Goal: Task Accomplishment & Management: Complete application form

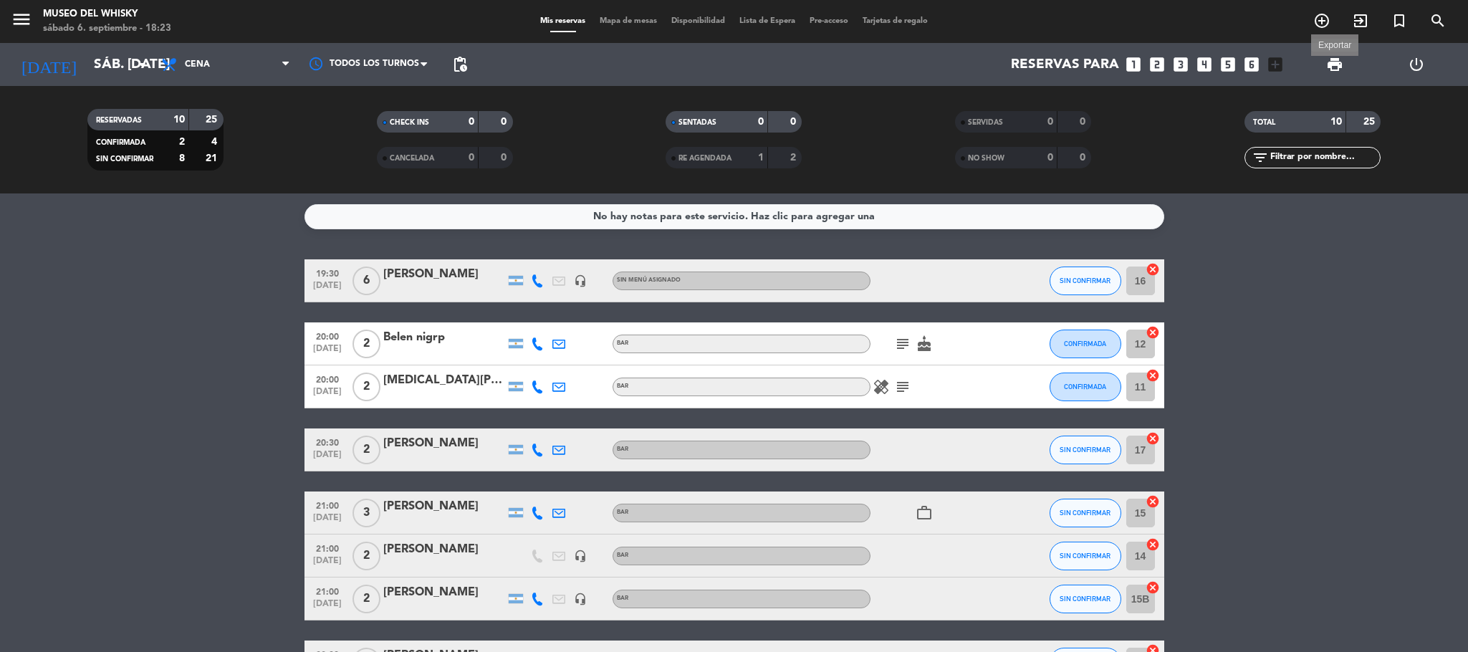
click at [1339, 67] on span "print" at bounding box center [1334, 64] width 17 height 17
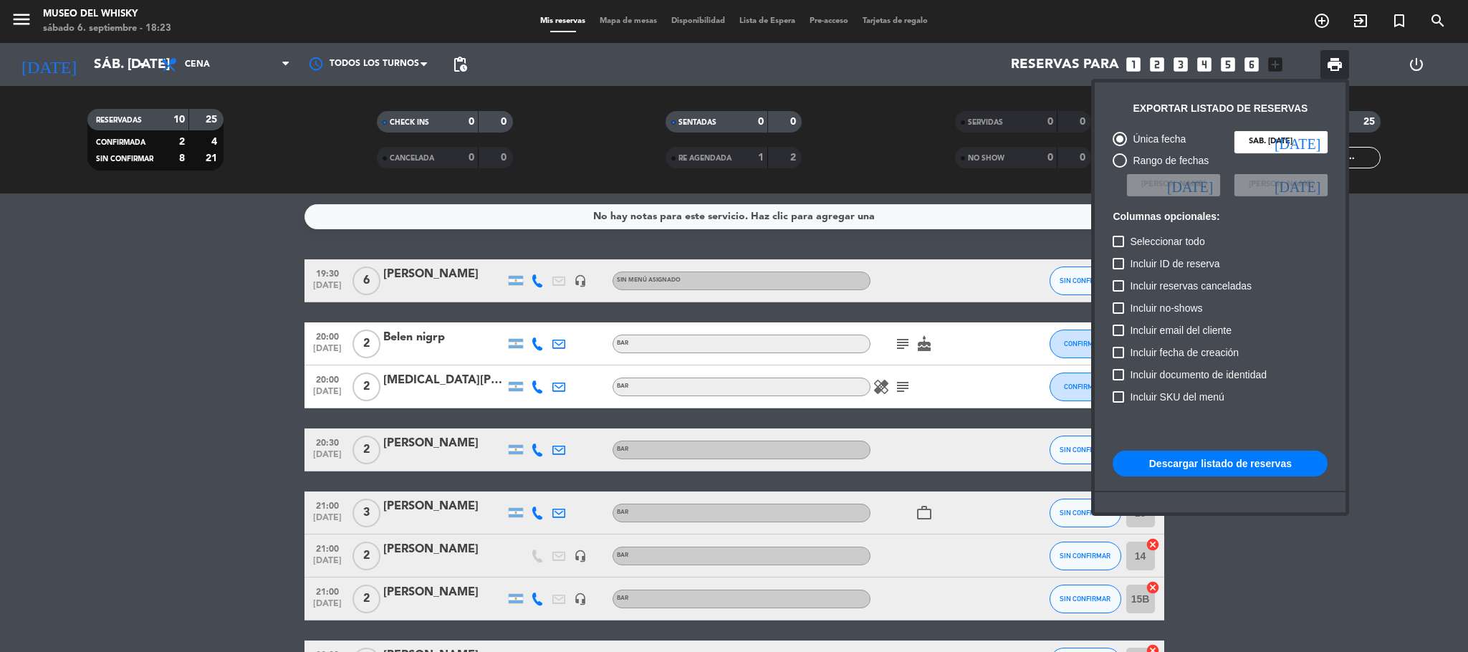
click at [899, 60] on div at bounding box center [734, 326] width 1468 height 652
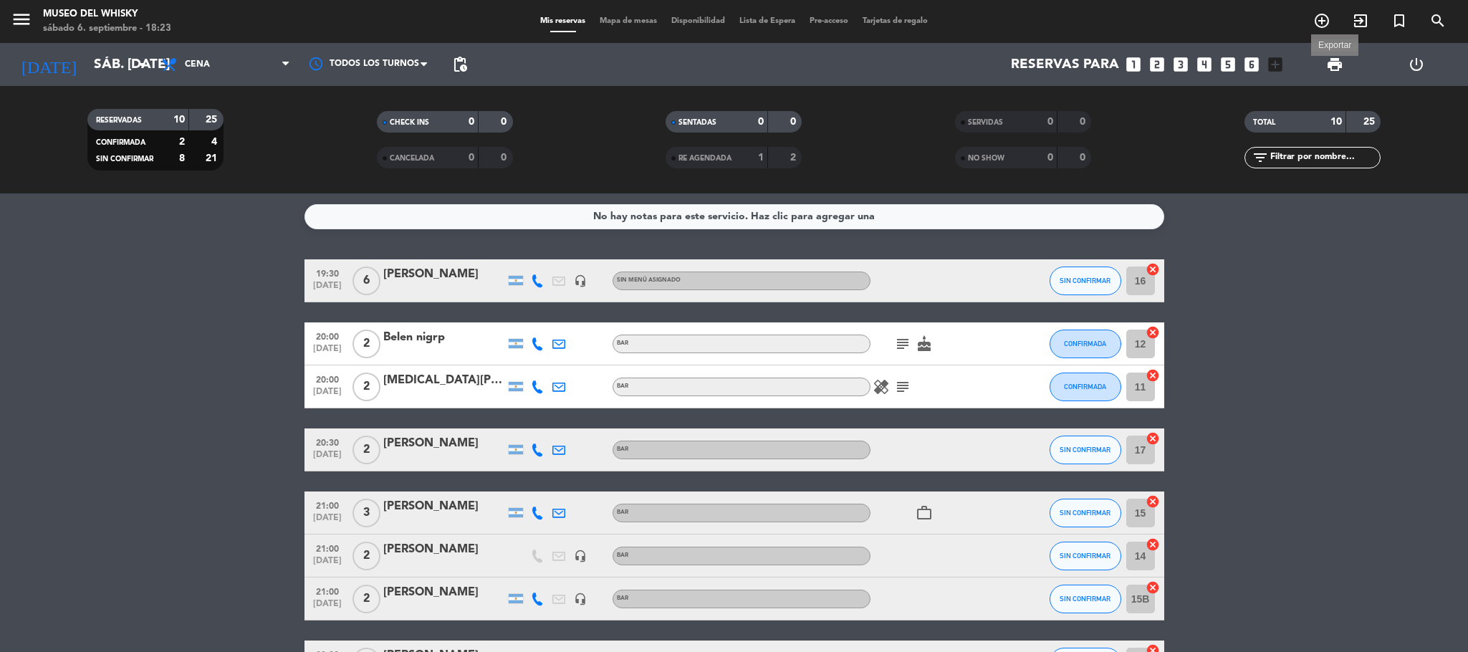
click at [1341, 71] on span "print" at bounding box center [1334, 64] width 17 height 17
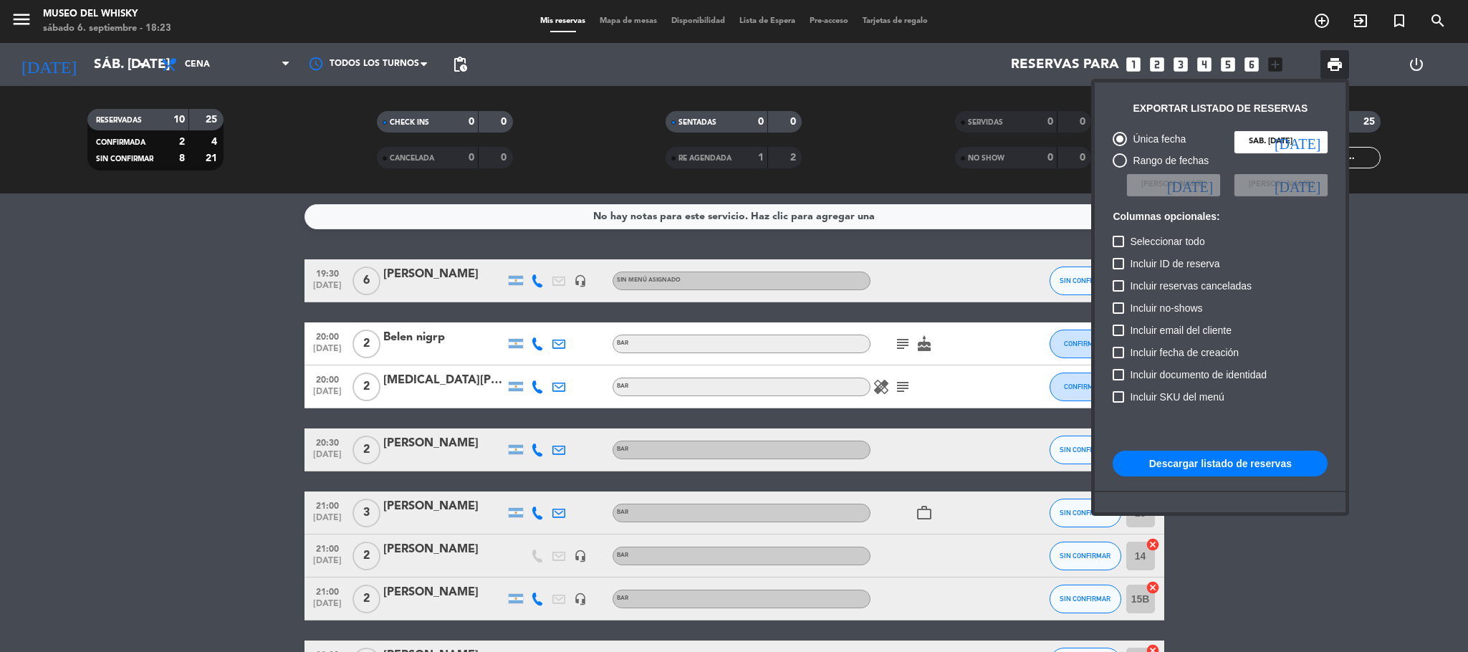
click at [1398, 19] on div at bounding box center [734, 326] width 1468 height 652
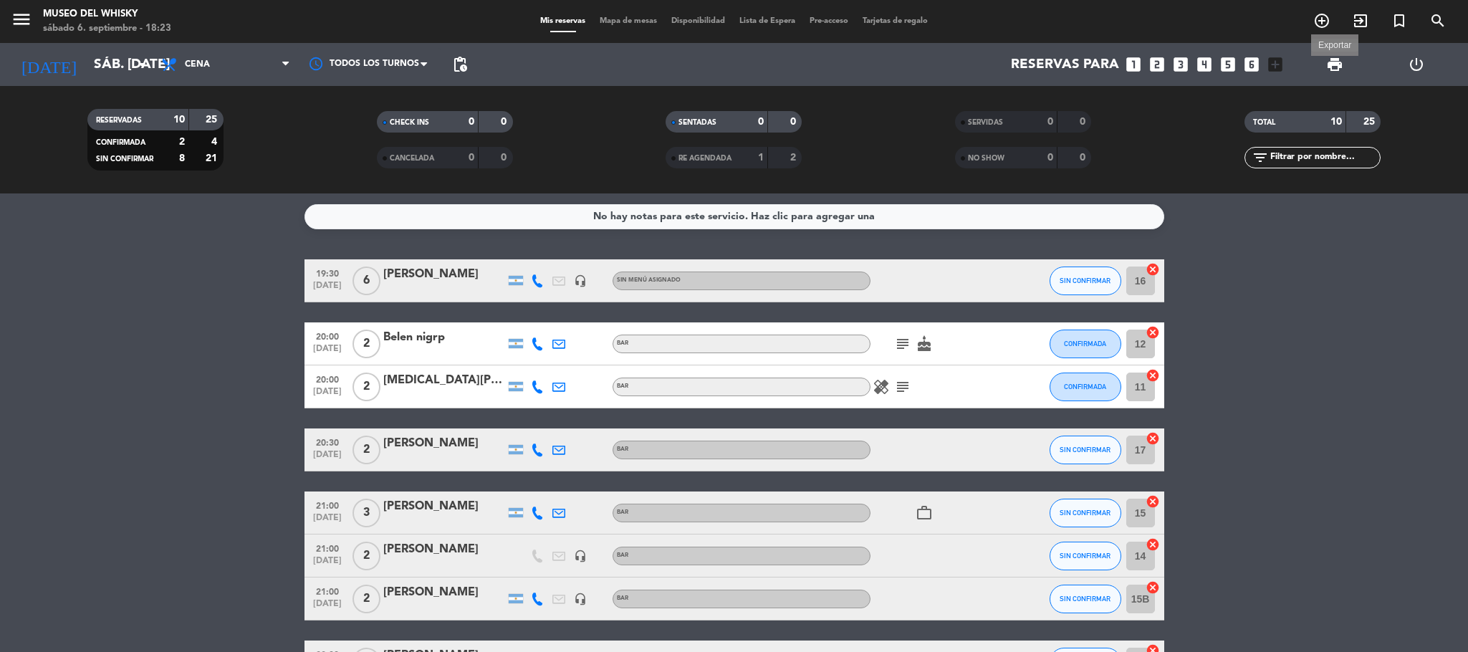
click at [1331, 67] on span "print" at bounding box center [1334, 64] width 17 height 17
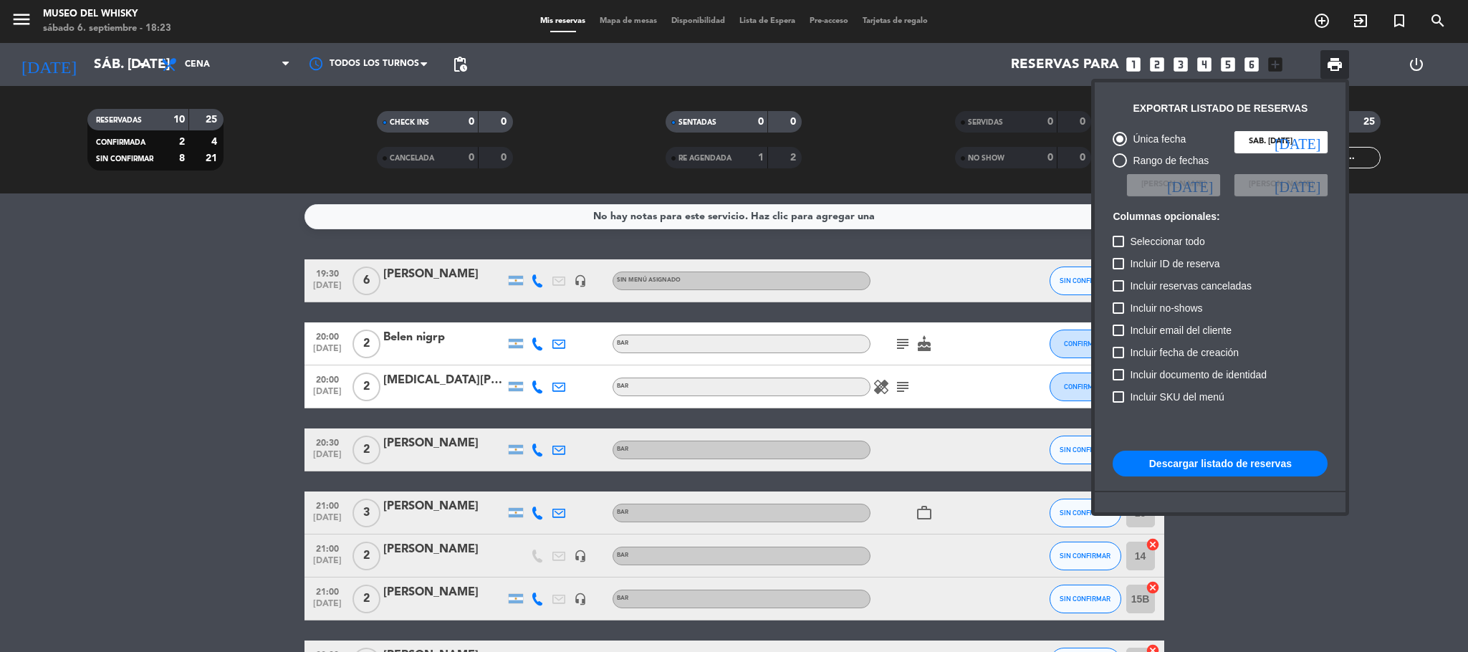
click at [1232, 460] on button "Descargar listado de reservas" at bounding box center [1220, 464] width 215 height 26
drag, startPoint x: 1467, startPoint y: 237, endPoint x: 1437, endPoint y: 236, distance: 30.1
click at [1467, 237] on div at bounding box center [734, 326] width 1468 height 652
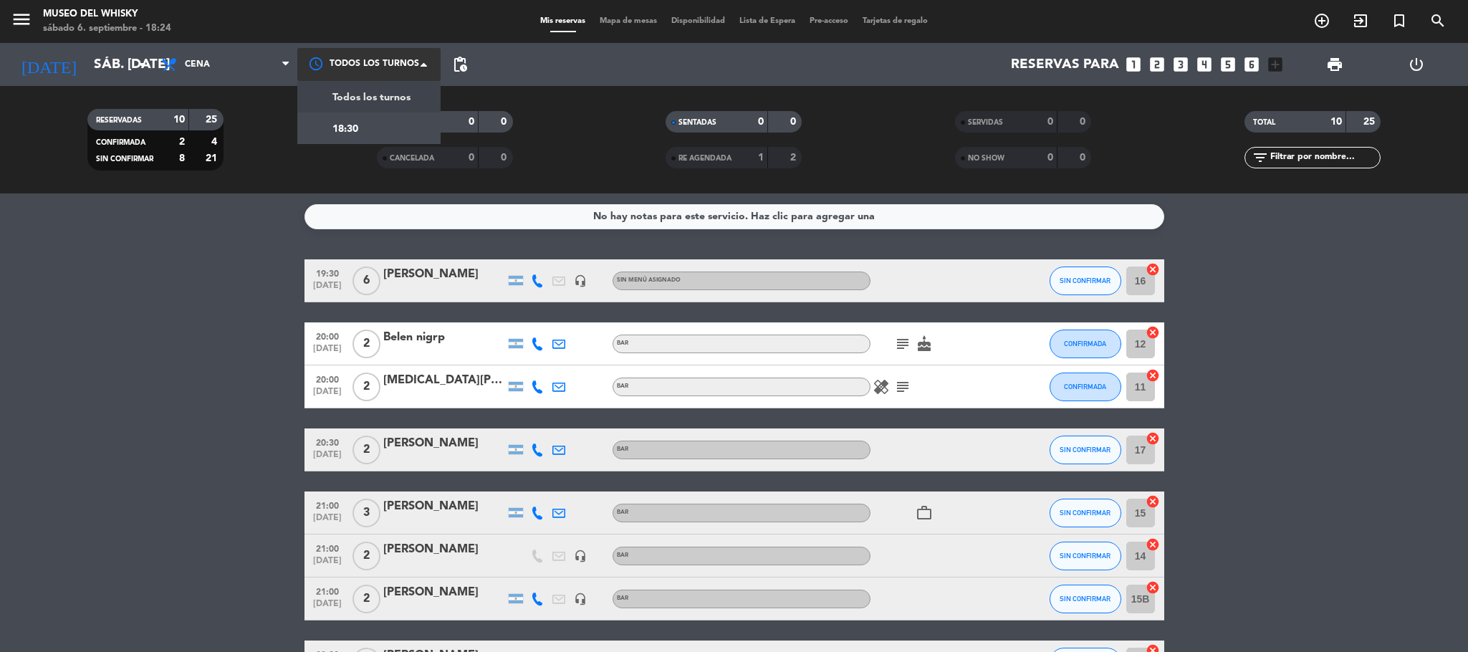
click at [421, 58] on span at bounding box center [428, 64] width 14 height 14
click at [230, 273] on bookings-row "19:30 [DATE] 6 [PERSON_NAME] headset_mic Sin menú asignado SIN CONFIRMAR 16 can…" at bounding box center [734, 514] width 1468 height 510
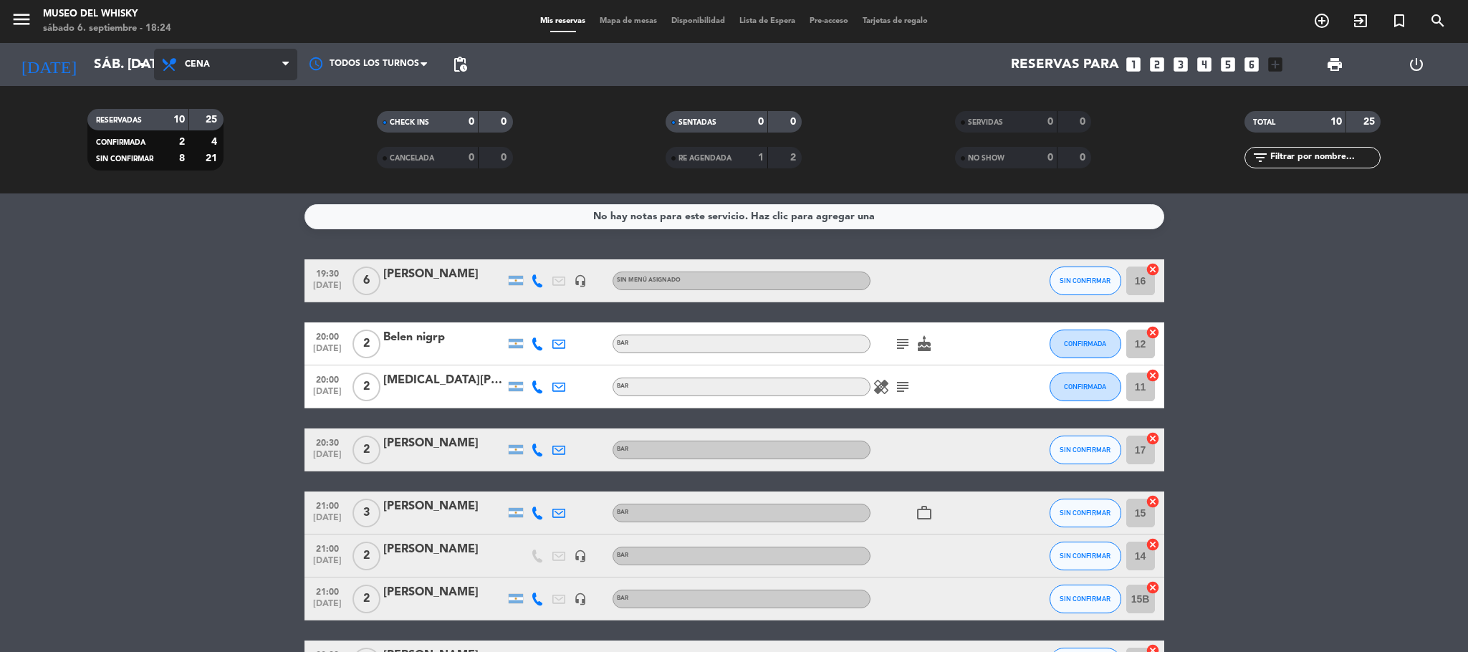
click at [154, 67] on span "Cena" at bounding box center [225, 65] width 143 height 32
click at [198, 292] on bookings-row "19:30 [DATE] 6 [PERSON_NAME] headset_mic Sin menú asignado SIN CONFIRMAR 16 can…" at bounding box center [734, 514] width 1468 height 510
click at [144, 64] on icon "arrow_drop_down" at bounding box center [141, 64] width 17 height 17
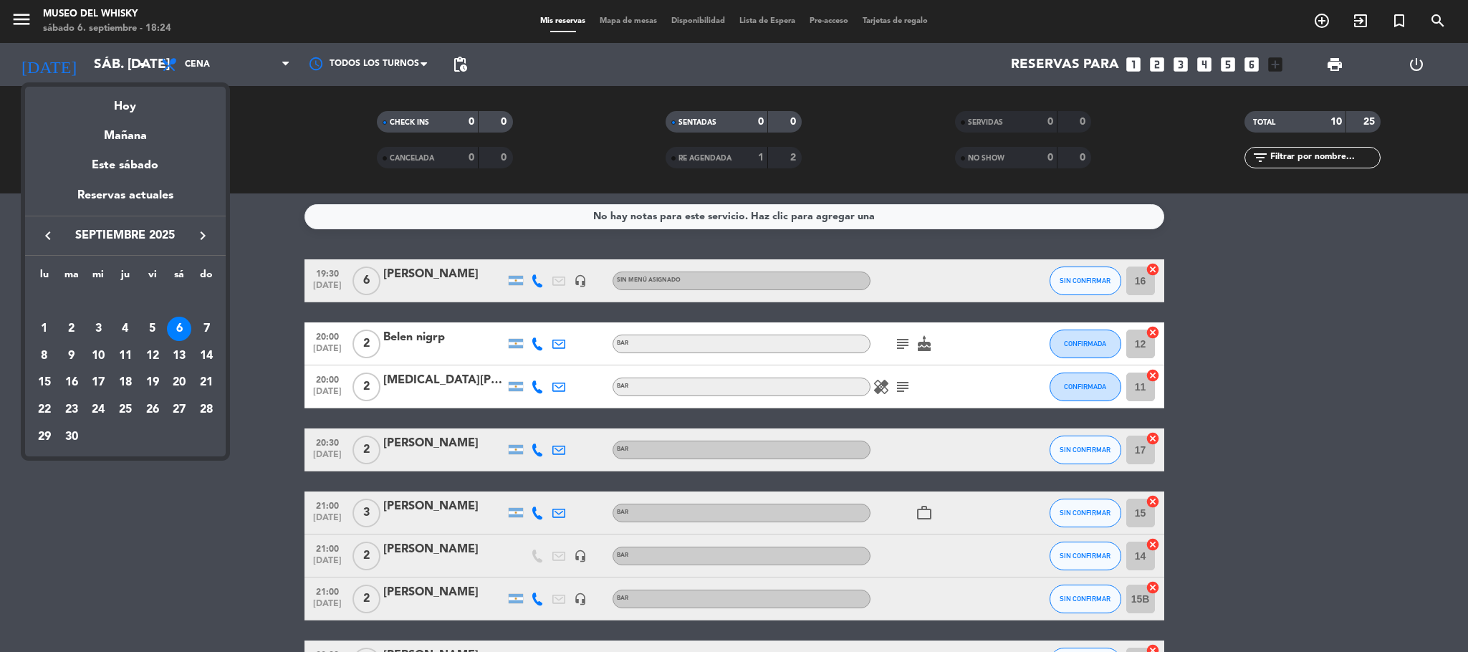
click at [271, 308] on div at bounding box center [734, 326] width 1468 height 652
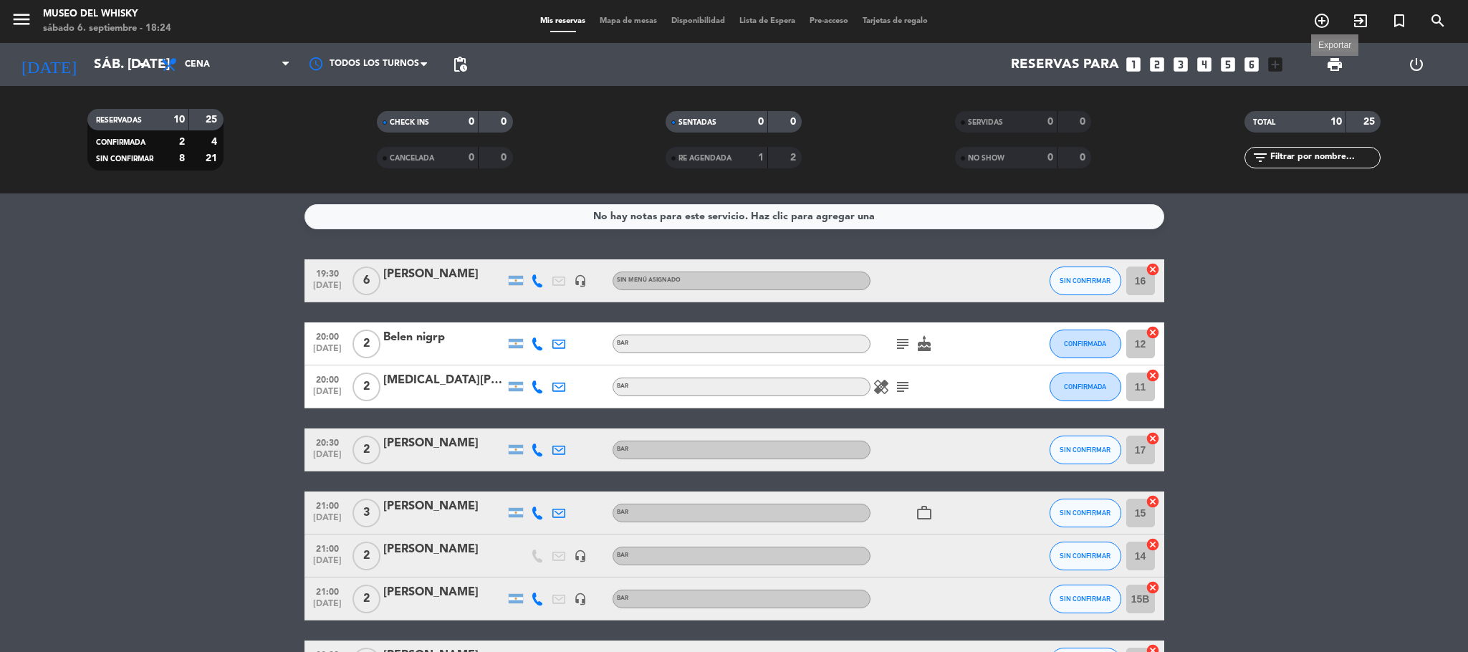
click at [1341, 62] on span "print" at bounding box center [1334, 64] width 17 height 17
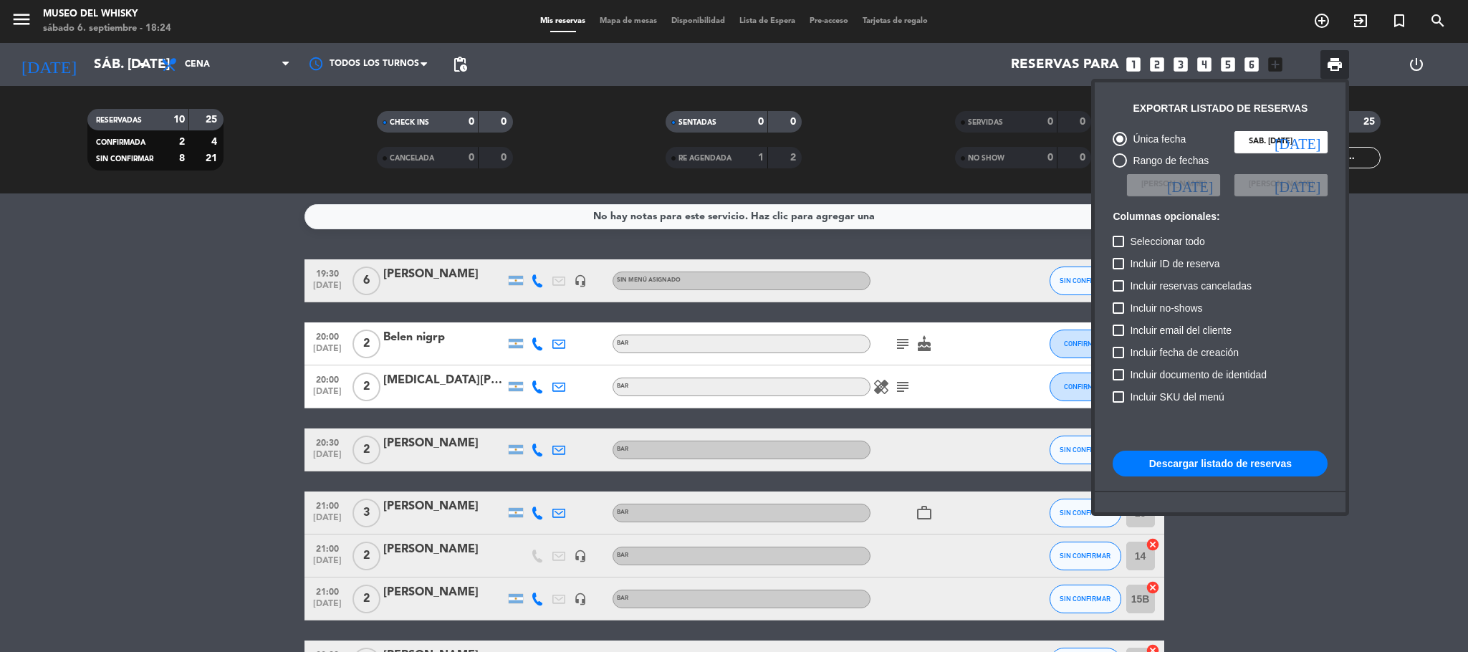
click at [1409, 408] on div at bounding box center [734, 326] width 1468 height 652
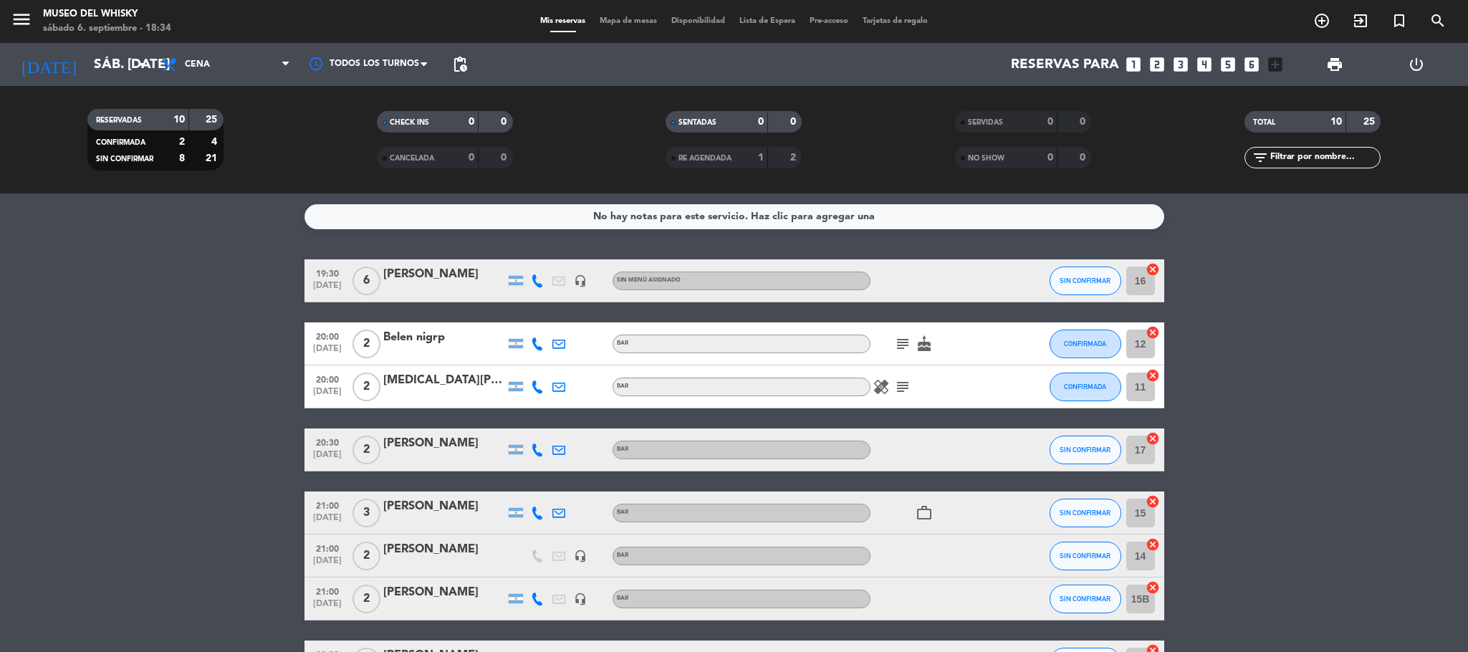
scroll to position [189, 0]
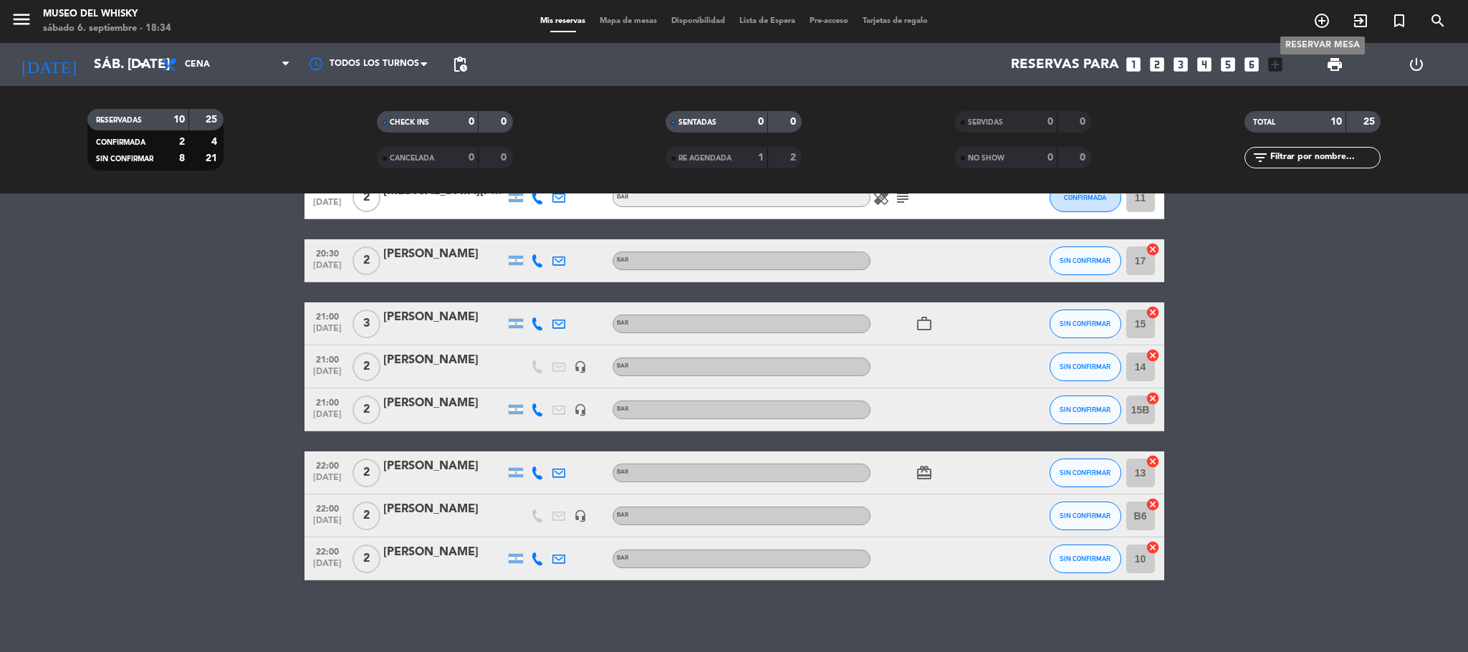
click at [1321, 21] on icon "add_circle_outline" at bounding box center [1321, 20] width 17 height 17
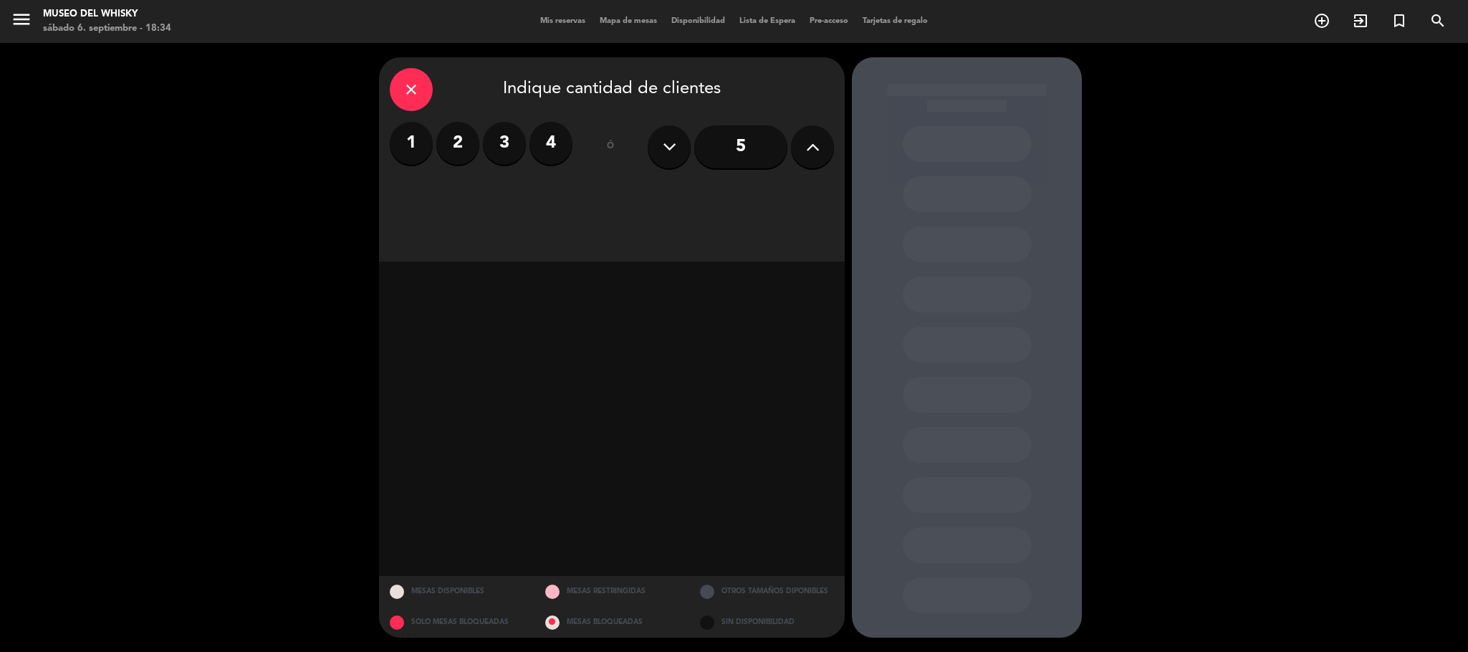
click at [808, 142] on icon at bounding box center [813, 146] width 14 height 21
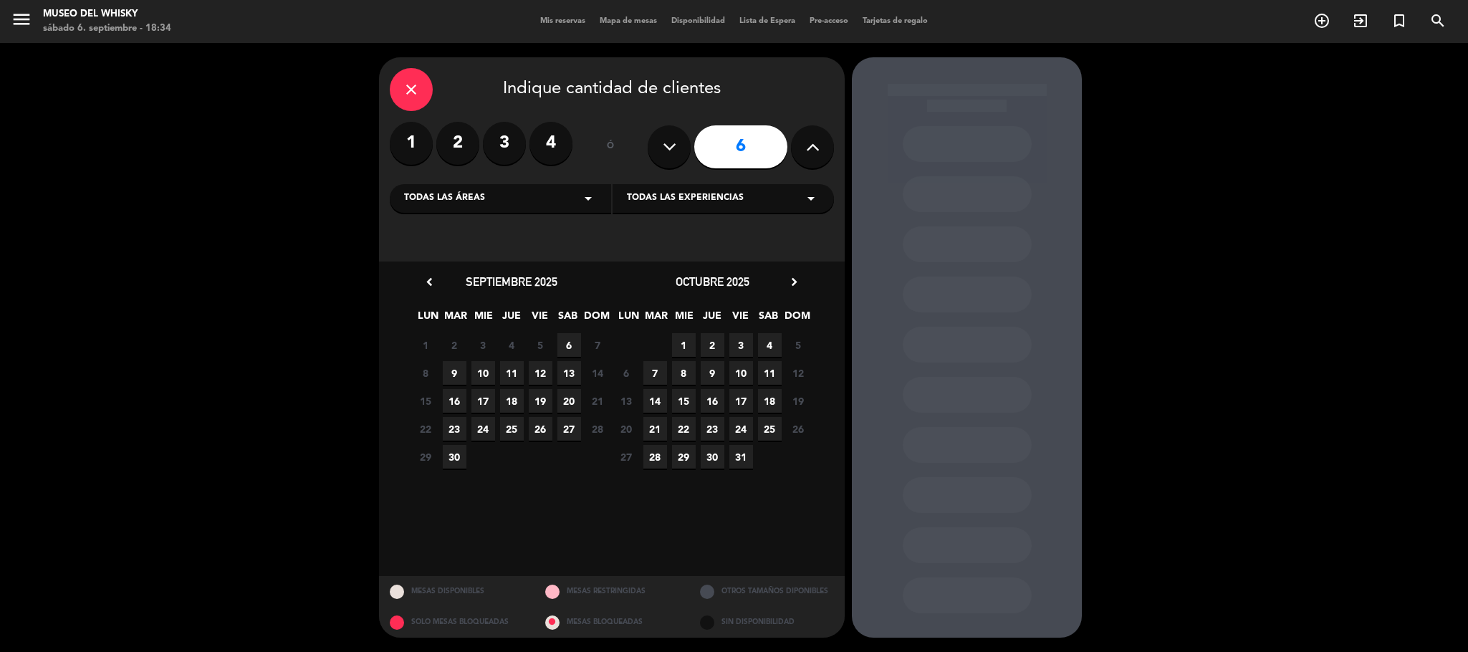
click at [423, 86] on div "close" at bounding box center [411, 89] width 43 height 43
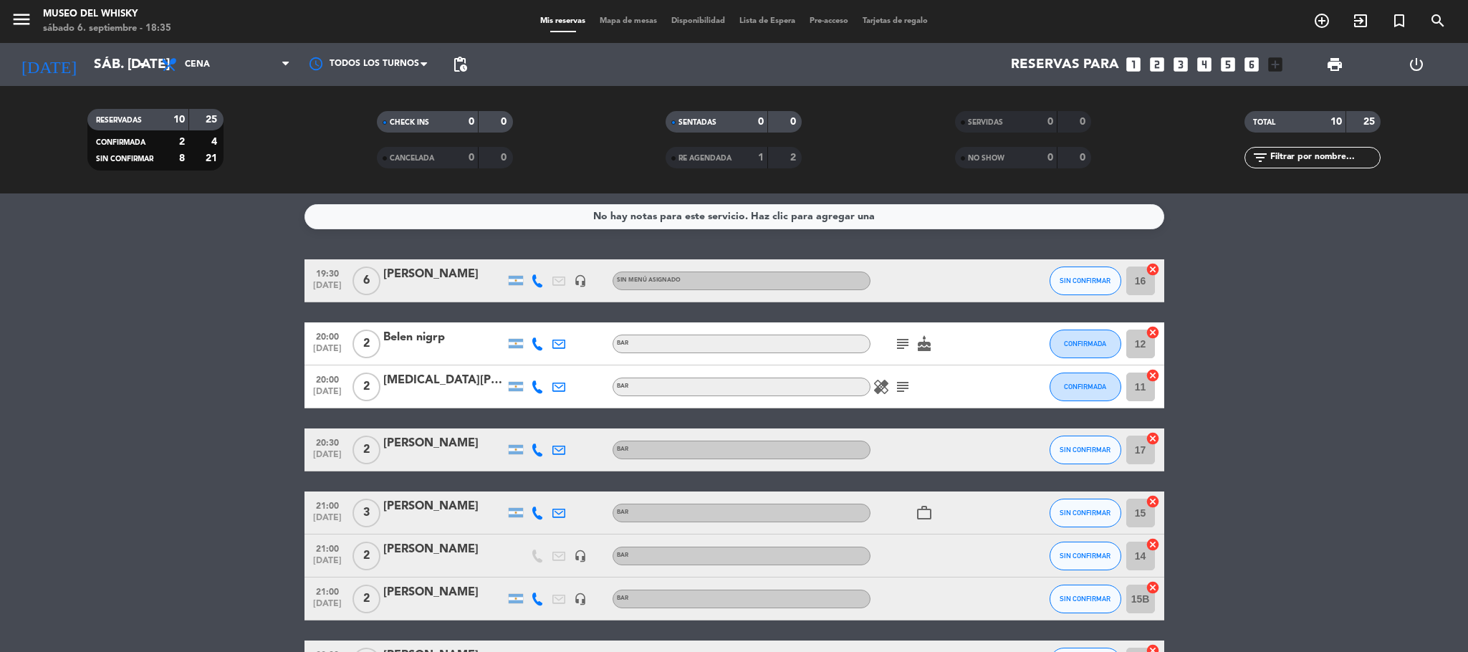
scroll to position [189, 0]
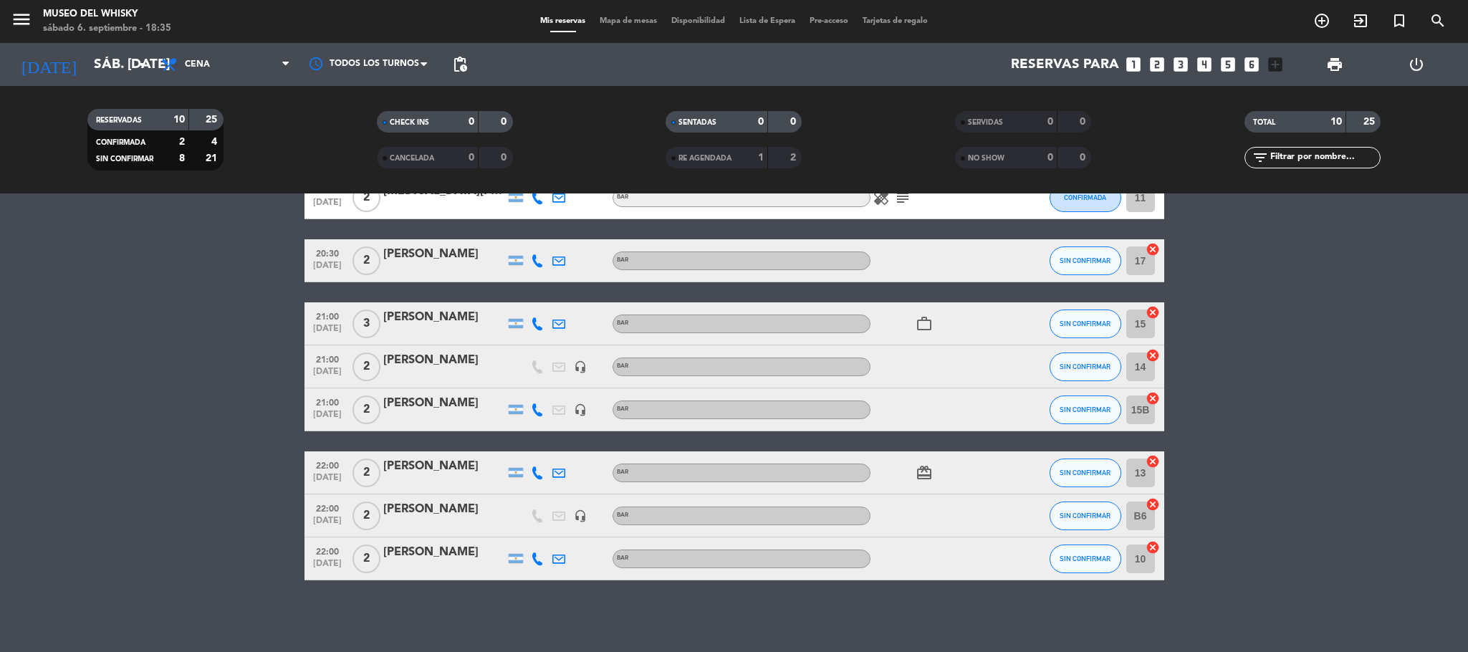
click at [1281, 60] on icon "add_box" at bounding box center [1275, 64] width 19 height 19
click at [1324, 19] on icon "add_circle_outline" at bounding box center [1321, 20] width 17 height 17
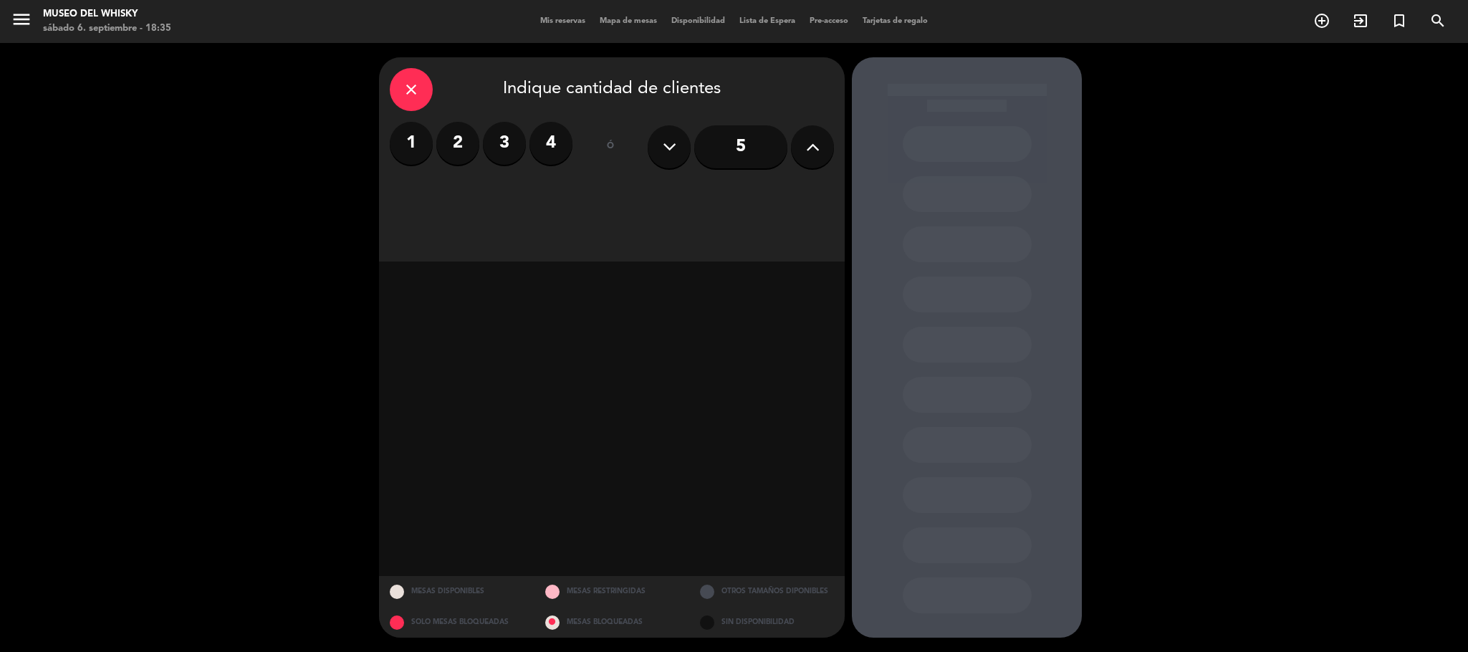
click at [823, 143] on button at bounding box center [812, 146] width 43 height 43
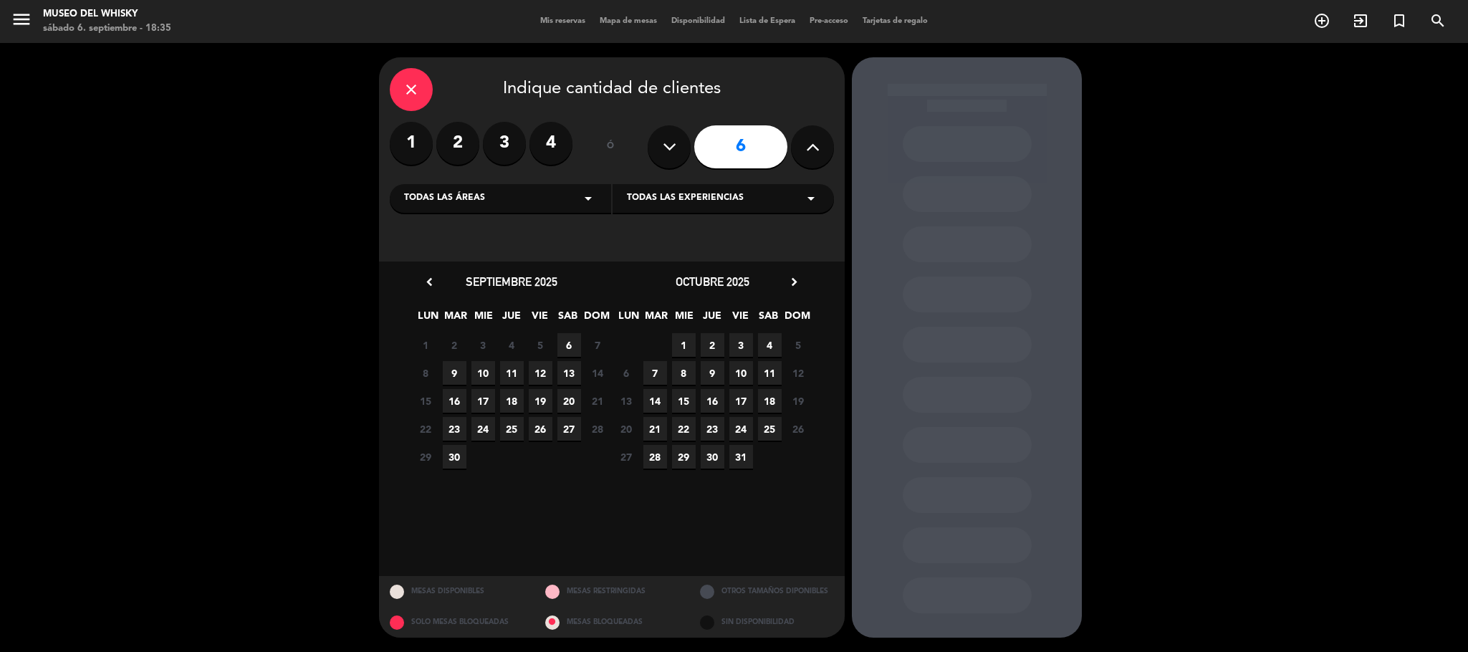
click at [570, 342] on span "6" at bounding box center [569, 345] width 24 height 24
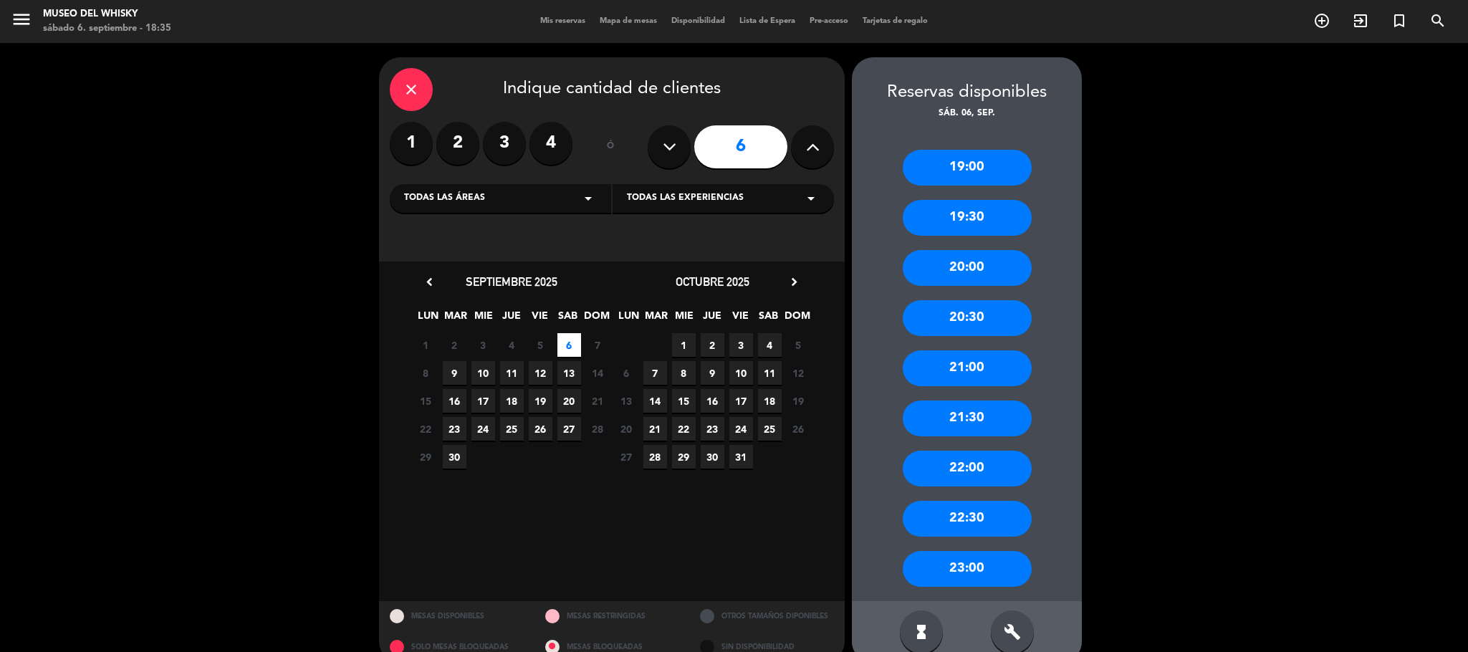
click at [981, 374] on div "21:00" at bounding box center [967, 368] width 129 height 36
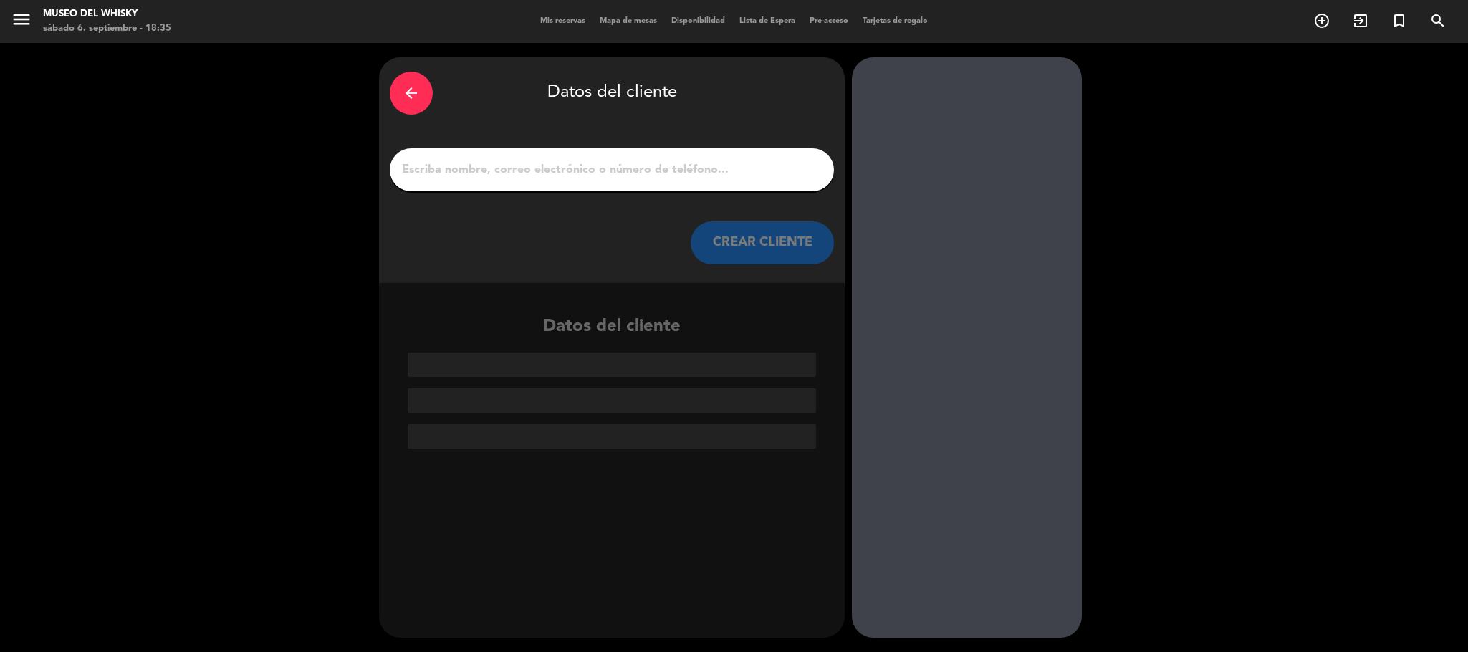
click at [632, 162] on input "1" at bounding box center [612, 170] width 423 height 20
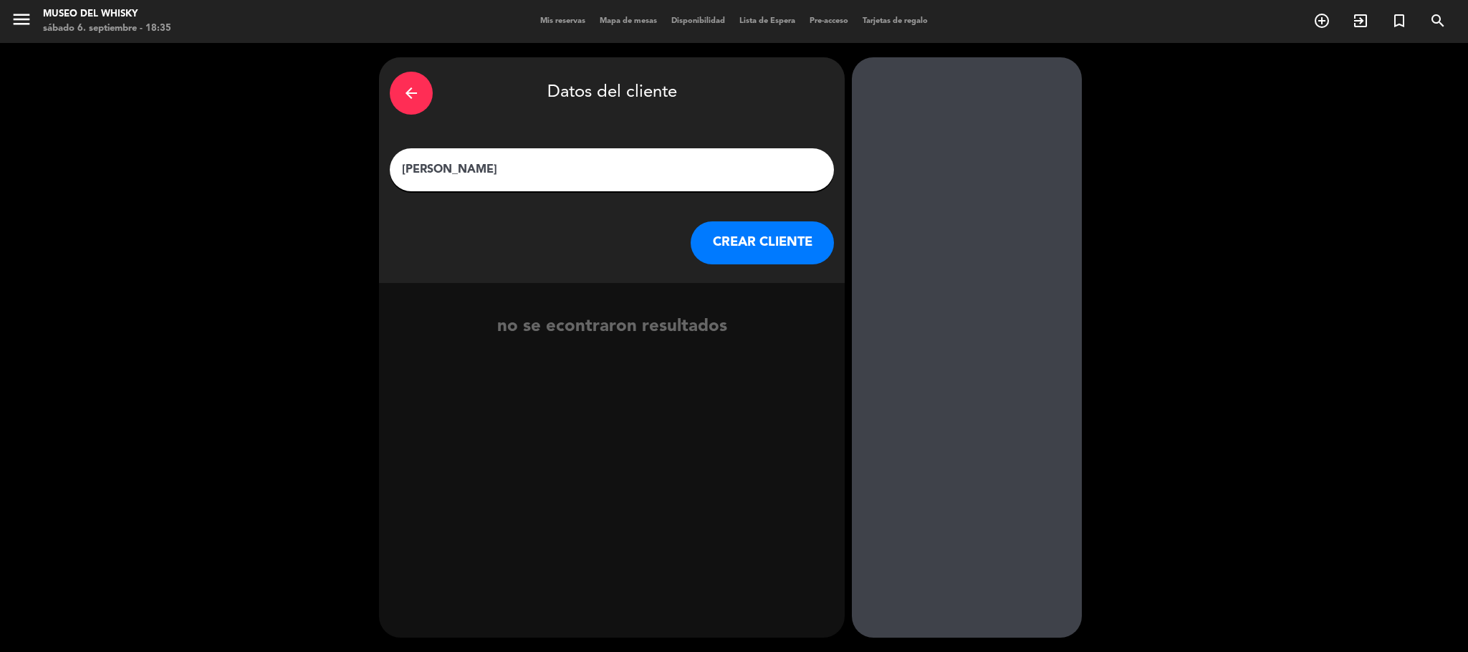
type input "[PERSON_NAME]"
click at [800, 251] on button "CREAR CLIENTE" at bounding box center [762, 242] width 143 height 43
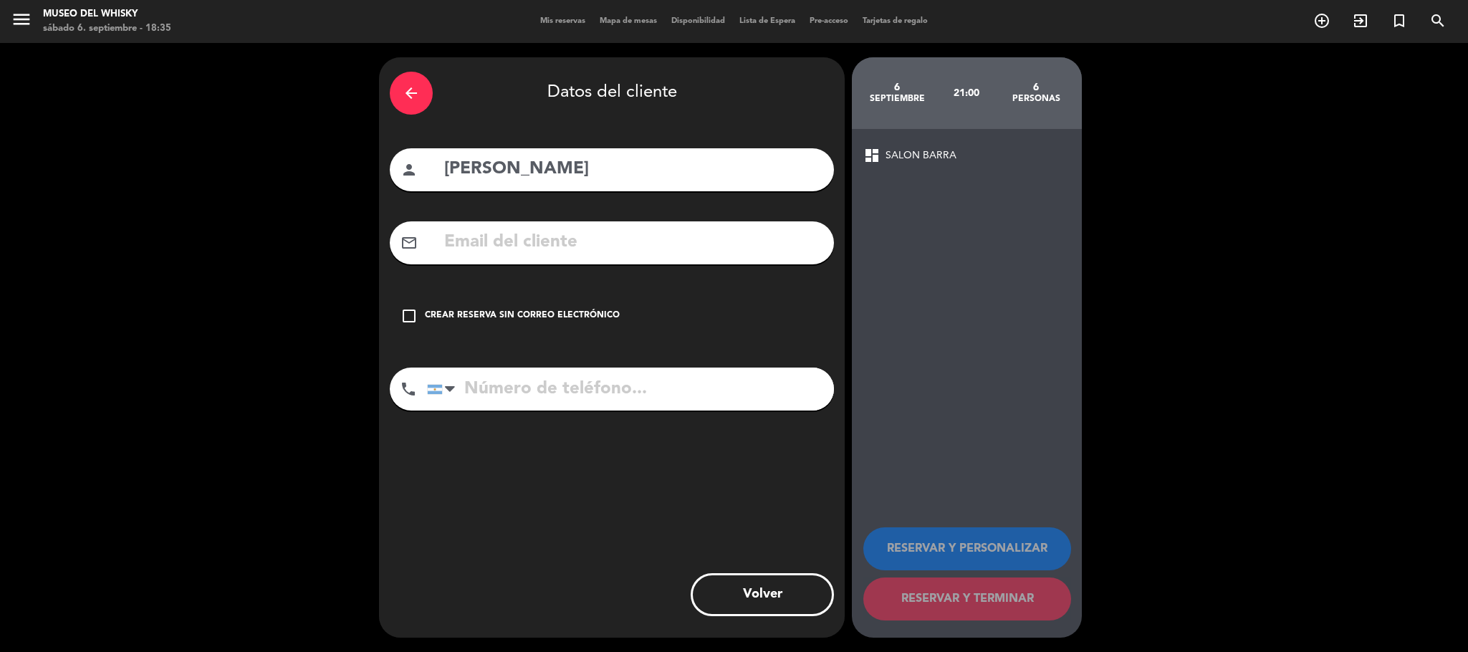
click at [579, 393] on input "tel" at bounding box center [630, 389] width 407 height 43
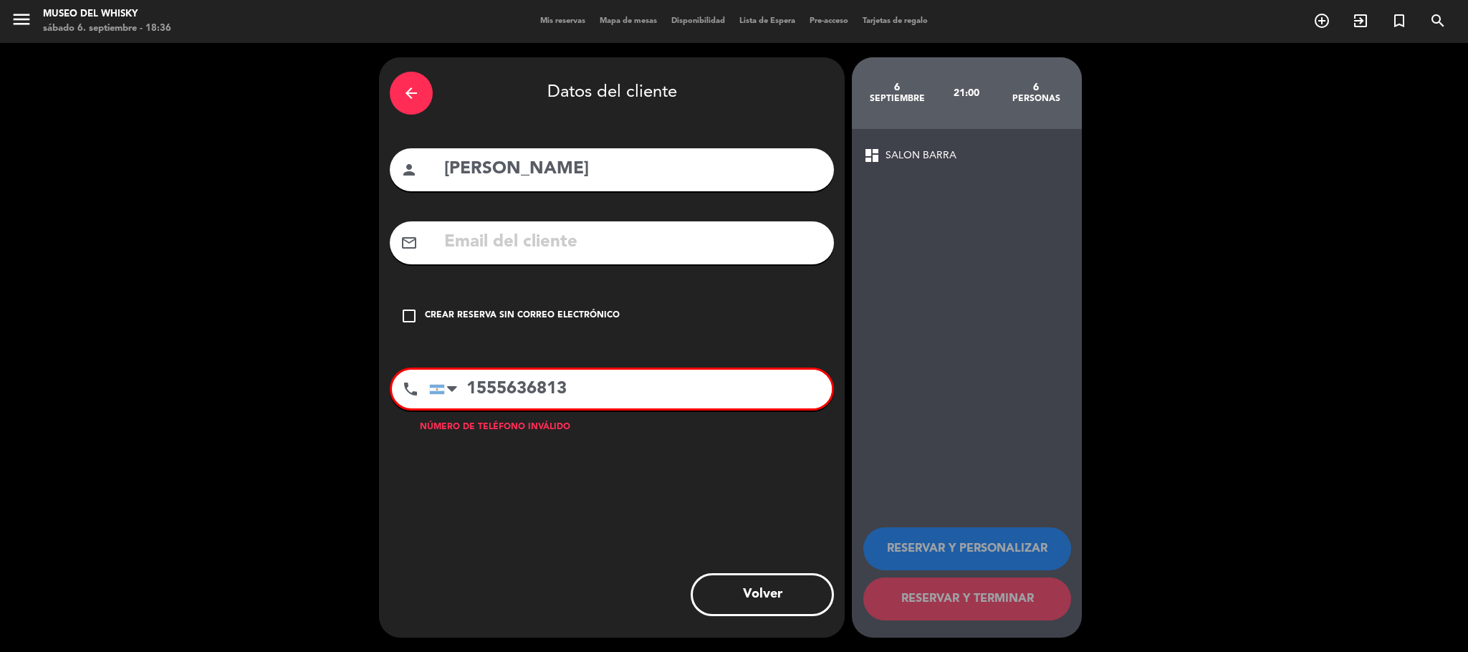
click at [398, 315] on div "check_box_outline_blank Crear reserva sin correo electrónico" at bounding box center [612, 315] width 444 height 43
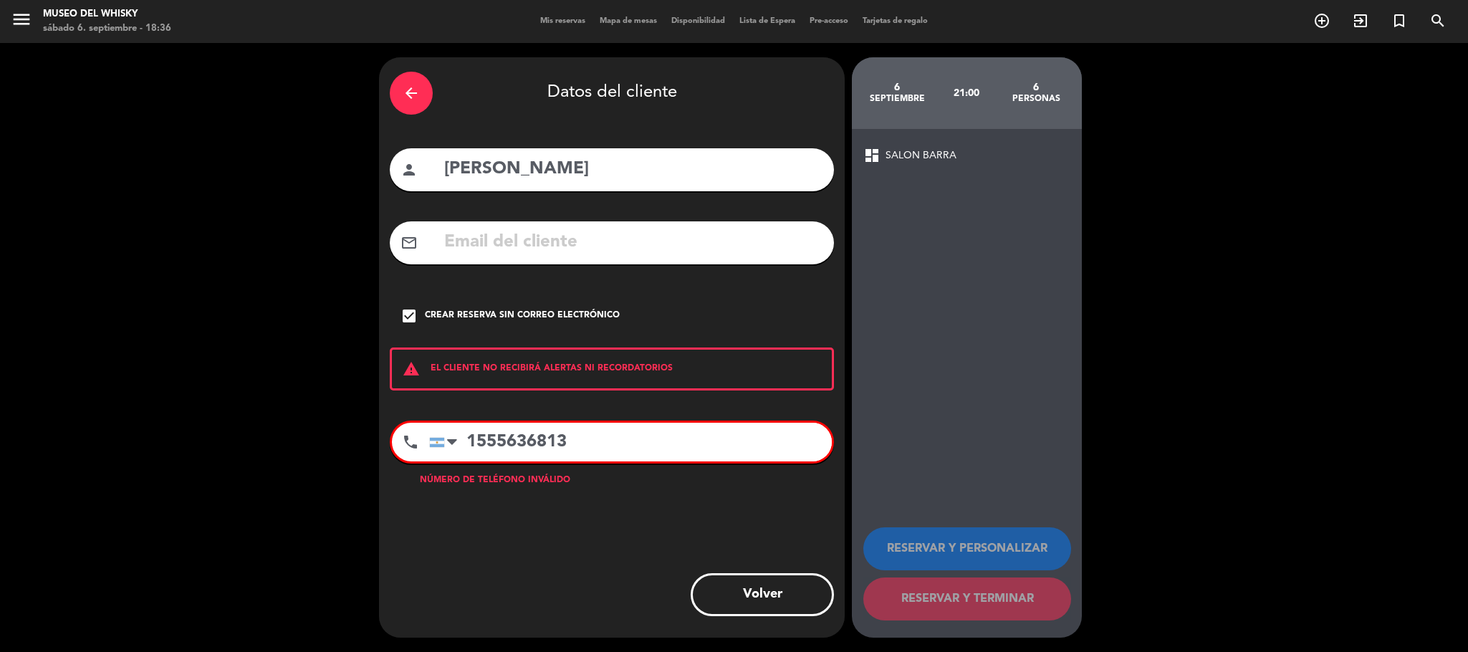
click at [482, 441] on input "1555636813" at bounding box center [630, 442] width 403 height 39
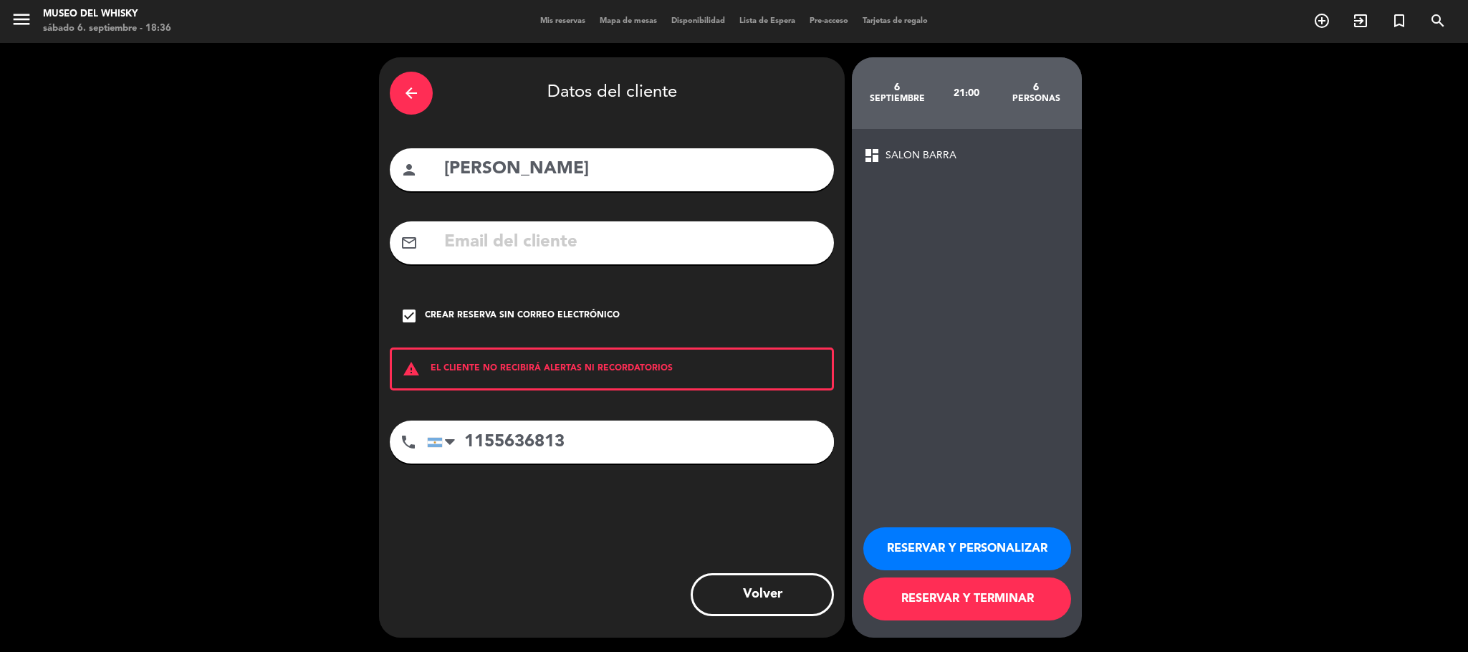
type input "1155636813"
click at [987, 598] on button "RESERVAR Y TERMINAR" at bounding box center [967, 599] width 208 height 43
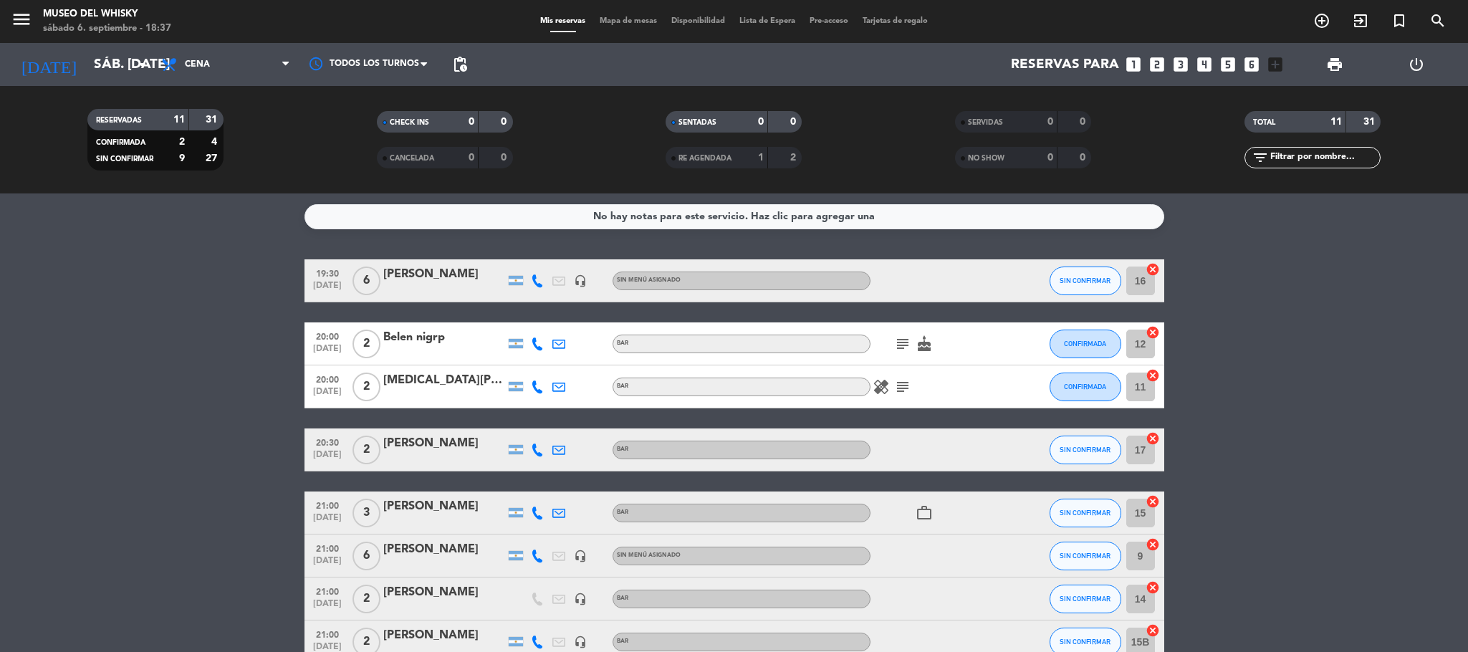
click at [897, 344] on icon "subject" at bounding box center [902, 343] width 17 height 17
click at [896, 385] on icon "subject" at bounding box center [902, 386] width 17 height 17
click at [901, 344] on icon "subject" at bounding box center [902, 343] width 17 height 17
click at [239, 312] on bookings-row "19:30 [DATE] 6 [PERSON_NAME] headset_mic Sin menú asignado SIN CONFIRMAR 16 can…" at bounding box center [734, 535] width 1468 height 553
click at [1337, 65] on span "print" at bounding box center [1334, 64] width 17 height 17
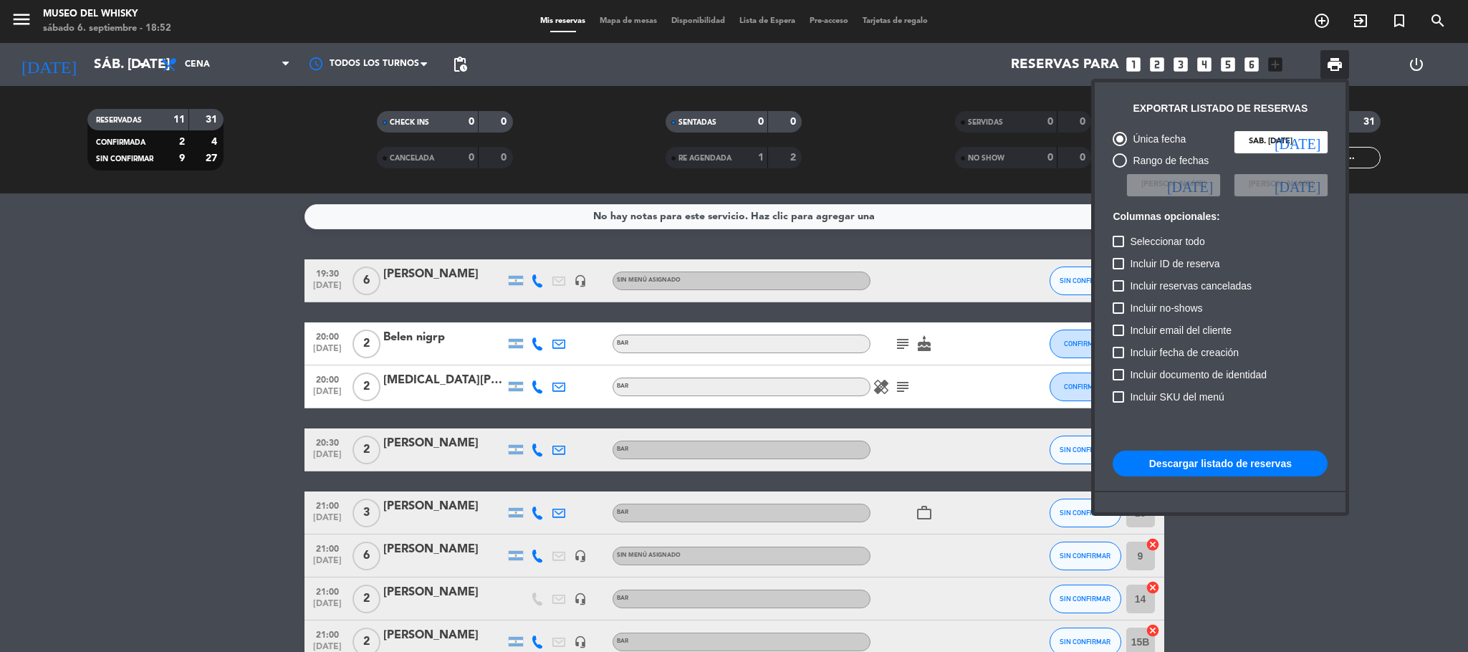
click at [1281, 467] on button "Descargar listado de reservas" at bounding box center [1220, 464] width 215 height 26
click at [1410, 578] on div at bounding box center [734, 326] width 1468 height 652
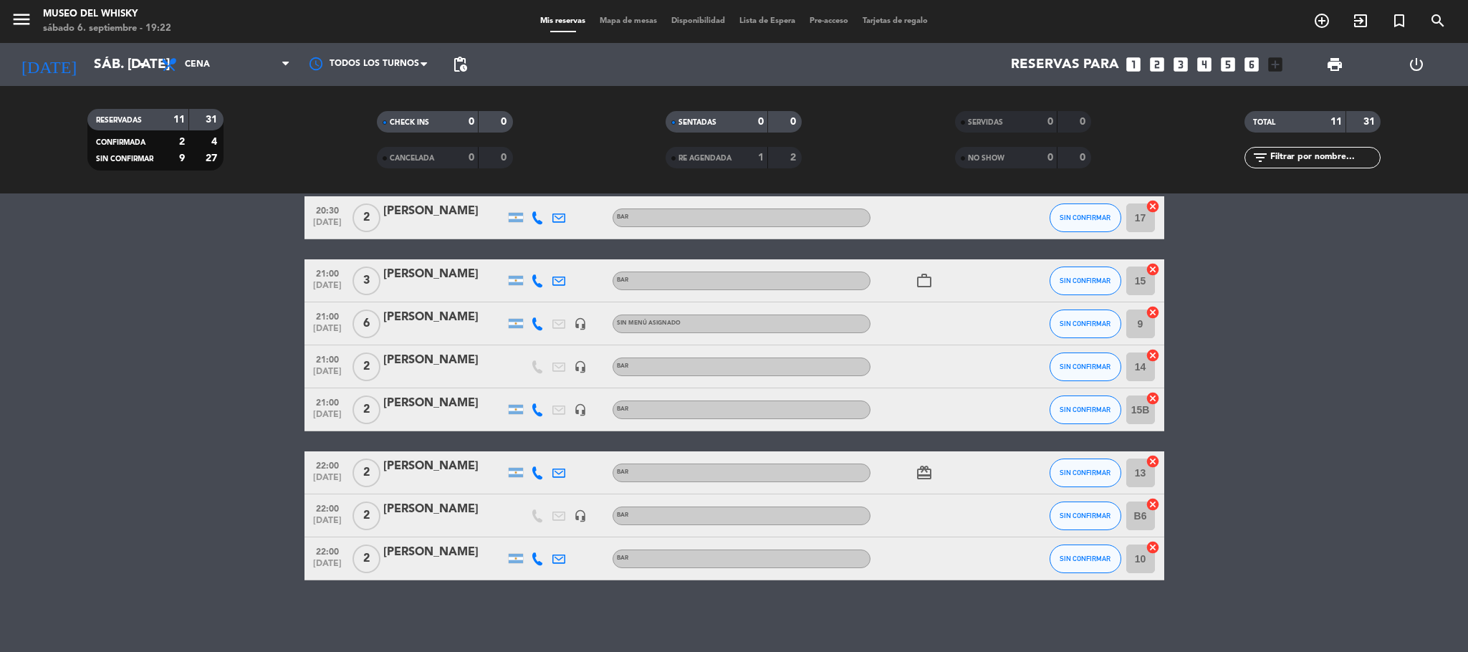
scroll to position [125, 0]
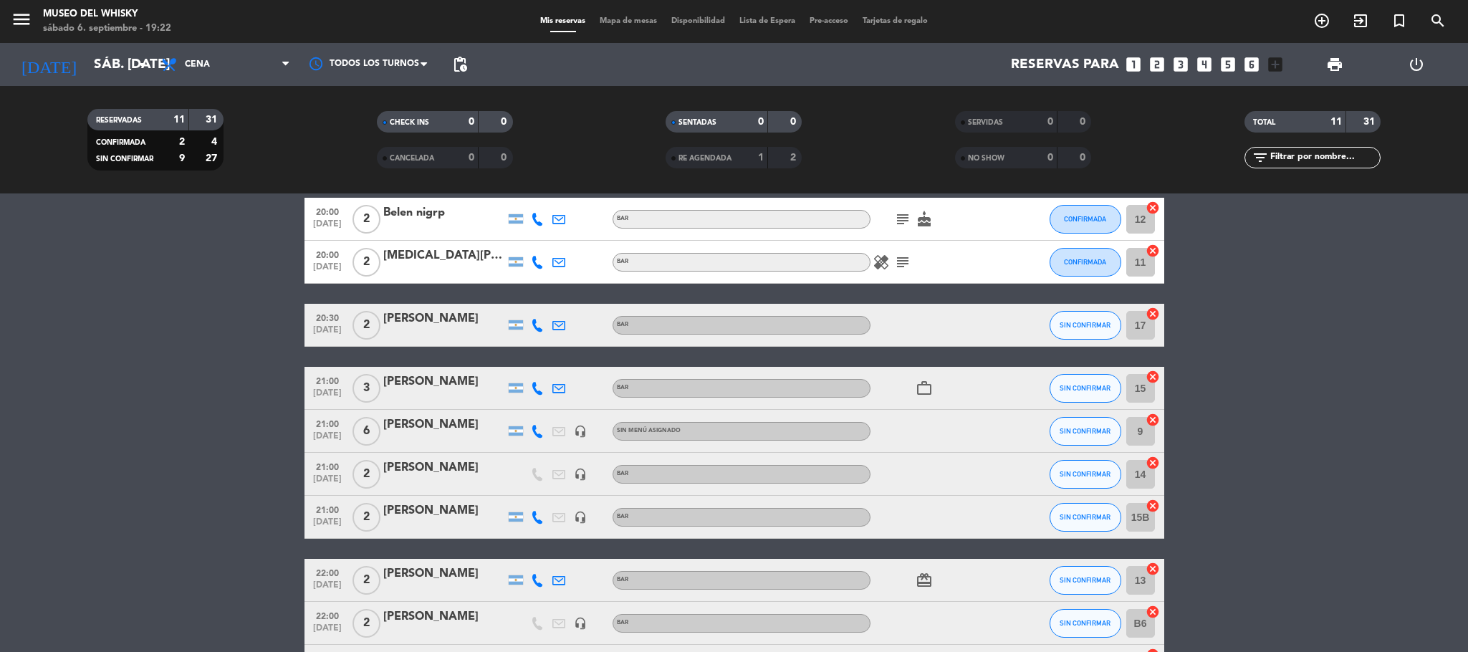
click at [428, 423] on div "[PERSON_NAME]" at bounding box center [444, 425] width 122 height 19
